Goal: Navigation & Orientation: Find specific page/section

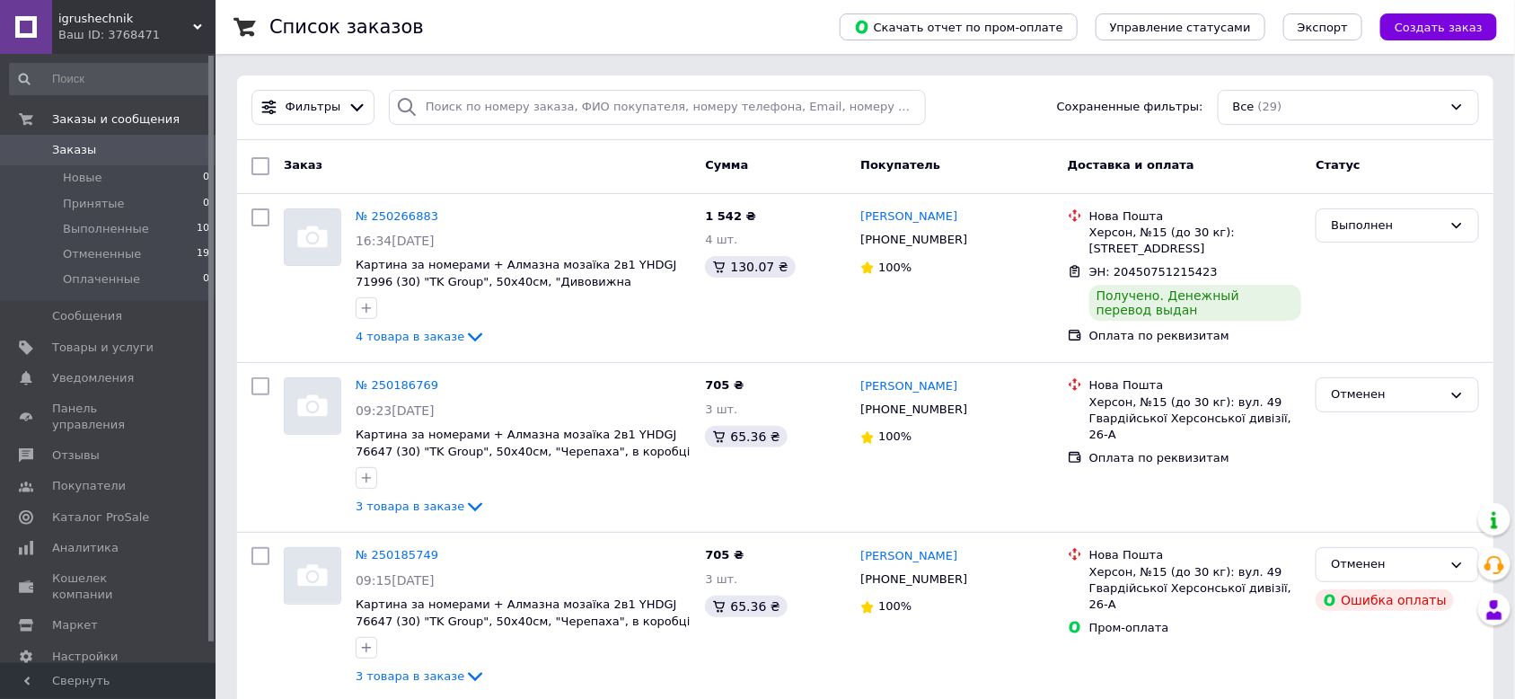
click at [113, 31] on div "Ваш ID: 3768471" at bounding box center [136, 35] width 157 height 16
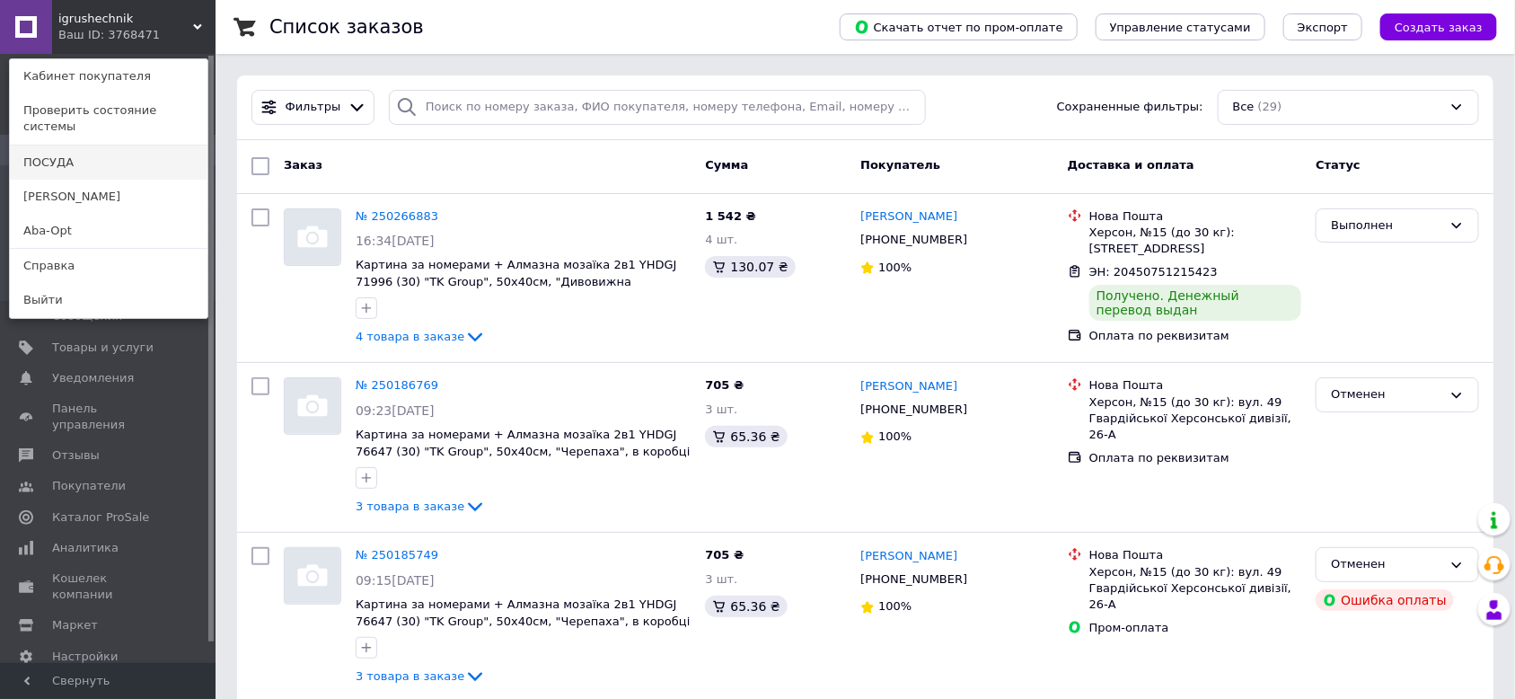
click at [73, 145] on link "ПОСУДА" at bounding box center [109, 162] width 198 height 34
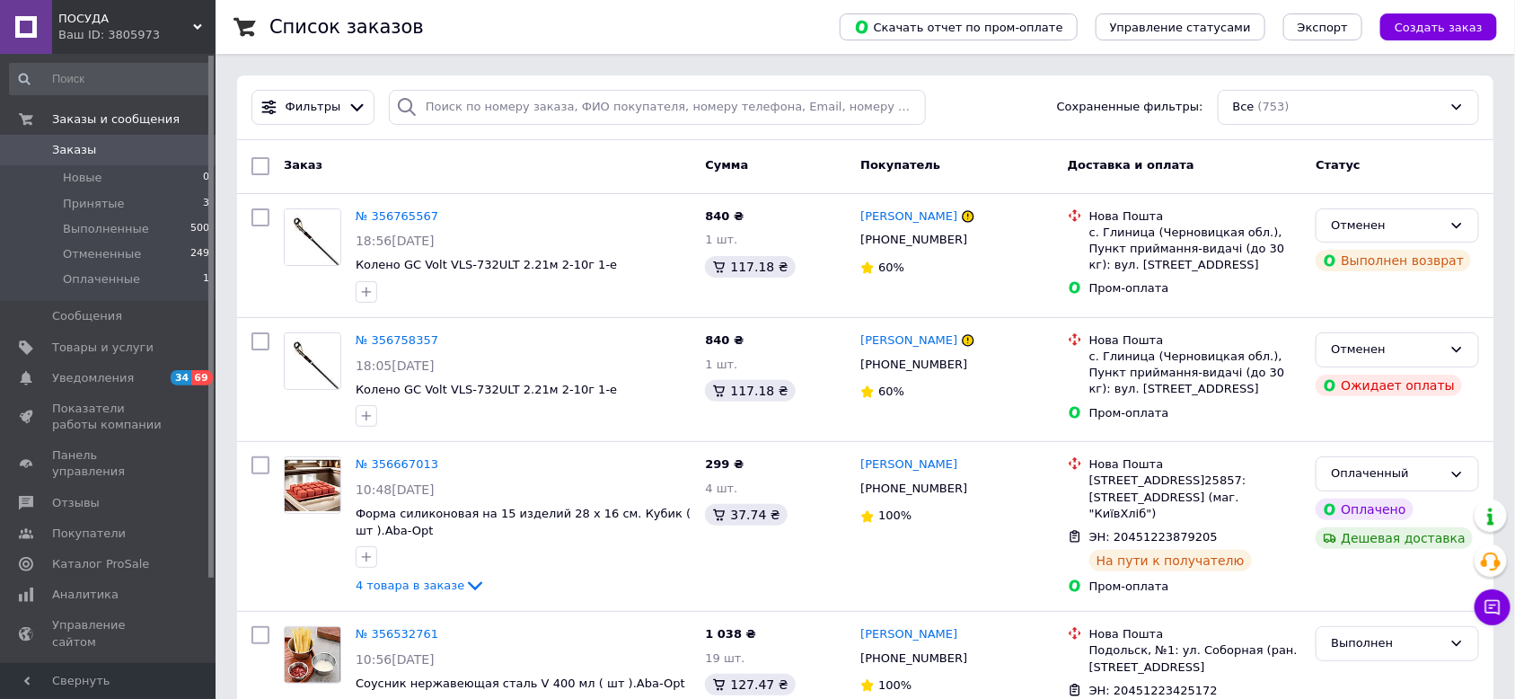
click at [108, 30] on div "Ваш ID: 3805973" at bounding box center [136, 35] width 157 height 16
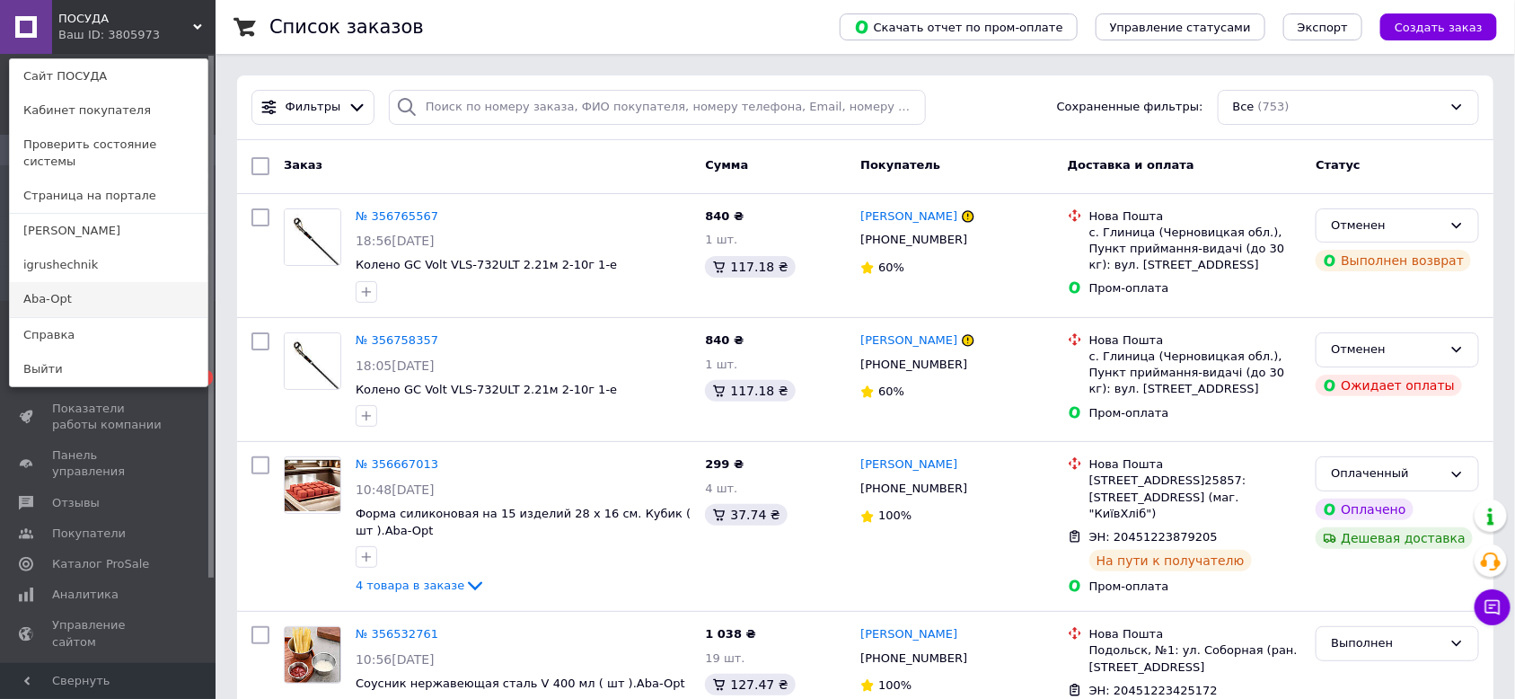
click at [73, 286] on link "Aba-Opt" at bounding box center [109, 299] width 198 height 34
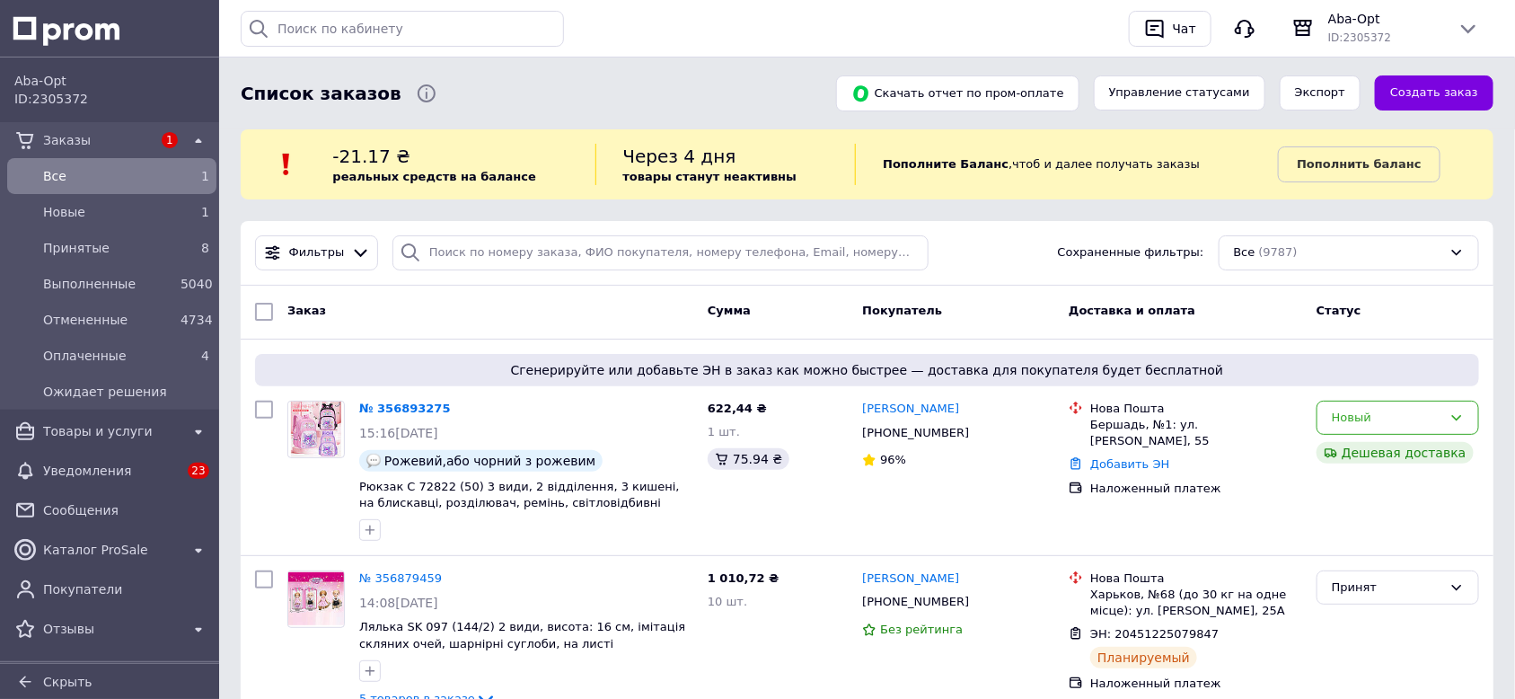
scroll to position [112, 0]
